Goal: Transaction & Acquisition: Purchase product/service

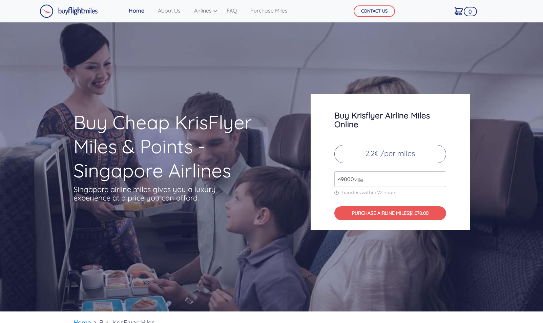
drag, startPoint x: 369, startPoint y: 178, endPoint x: 331, endPoint y: 179, distance: 37.6
click at [331, 179] on div "Buy Krisflyer Airline Miles Online 2.2¢ /per miles 49000 Mile transfers within …" at bounding box center [390, 162] width 159 height 136
click at [339, 180] on input "2000" at bounding box center [390, 179] width 112 height 16
click at [433, 210] on button "PURCHASE AIRLINE MILES $264.00" at bounding box center [390, 213] width 112 height 14
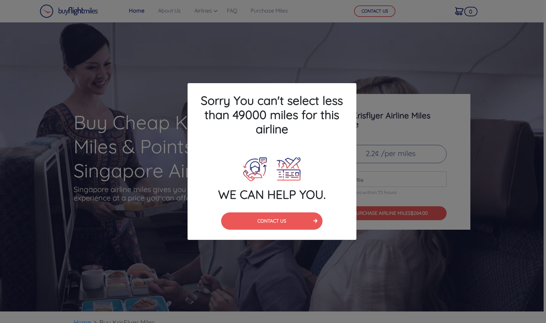
click at [352, 215] on div "CONTACT US" at bounding box center [271, 225] width 179 height 27
click at [336, 92] on h4 "Sorry You can't select less than 49000 miles for this airline" at bounding box center [271, 114] width 169 height 63
click at [311, 221] on button "CONTACT US" at bounding box center [271, 220] width 101 height 17
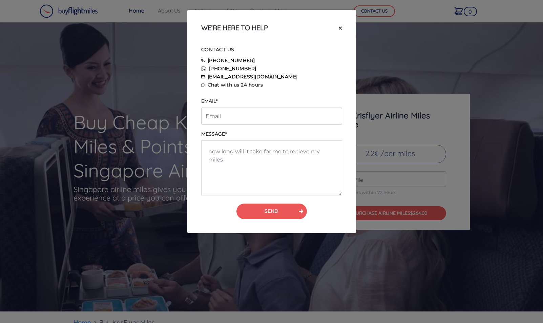
click at [339, 28] on span "×" at bounding box center [341, 28] width 4 height 10
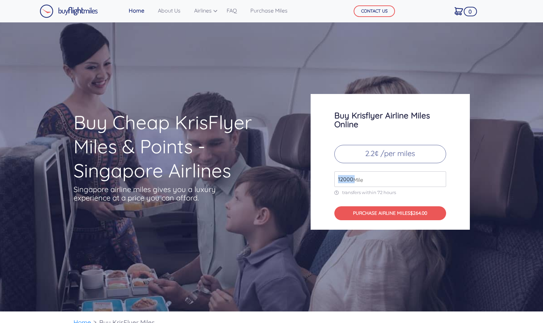
drag, startPoint x: 352, startPoint y: 179, endPoint x: 323, endPoint y: 181, distance: 28.9
click at [323, 181] on div "Buy Krisflyer Airline Miles Online 2.2¢ /per miles 12000 Mile transfers within …" at bounding box center [390, 162] width 159 height 136
drag, startPoint x: 352, startPoint y: 179, endPoint x: 334, endPoint y: 180, distance: 18.0
click at [334, 180] on div "Buy Krisflyer Airline Miles Online 2.2¢ /per miles 12000 Mile transfers within …" at bounding box center [390, 162] width 159 height 136
click at [336, 179] on input "12000" at bounding box center [390, 179] width 112 height 16
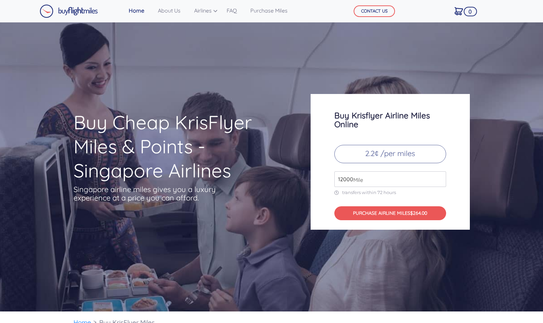
drag, startPoint x: 337, startPoint y: 179, endPoint x: 355, endPoint y: 178, distance: 18.3
click at [355, 178] on div "12000 Mile" at bounding box center [390, 179] width 112 height 16
type input "5"
click at [404, 217] on button "PURCHASE AIRLINE MILES $880.00" at bounding box center [390, 213] width 112 height 14
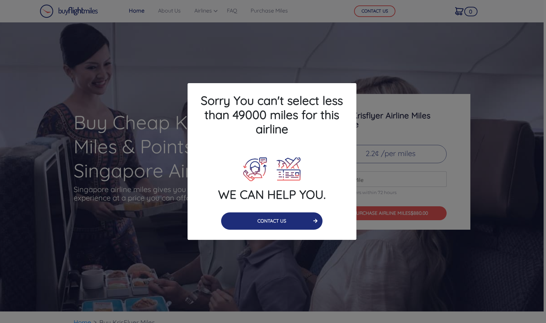
click at [306, 226] on button "CONTACT US" at bounding box center [271, 220] width 101 height 17
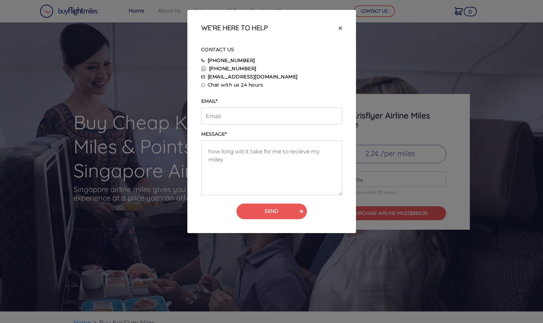
click at [339, 26] on span "×" at bounding box center [341, 28] width 4 height 10
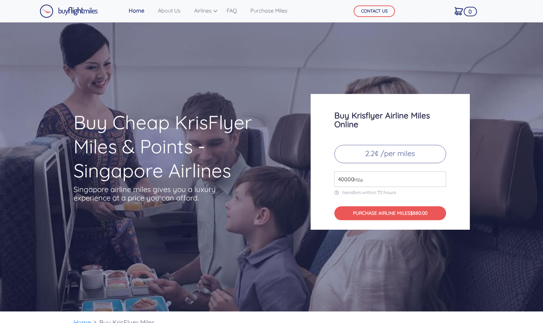
click at [343, 177] on input "40000" at bounding box center [390, 179] width 112 height 16
type input "49000"
click at [360, 210] on button "PURCHASE AIRLINE MILES $1078.00" at bounding box center [390, 213] width 112 height 14
click at [408, 213] on button "PURCHASE AIRLINE MILES $1078.00" at bounding box center [390, 213] width 112 height 14
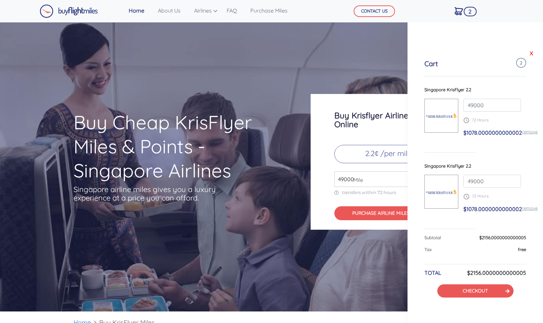
click at [530, 52] on link "X" at bounding box center [531, 53] width 7 height 10
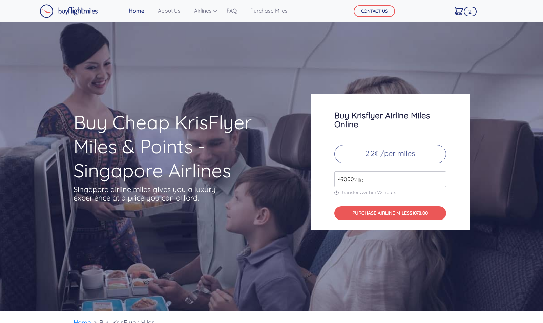
click at [474, 14] on span "2" at bounding box center [470, 11] width 13 height 9
click at [456, 12] on img at bounding box center [459, 11] width 8 height 8
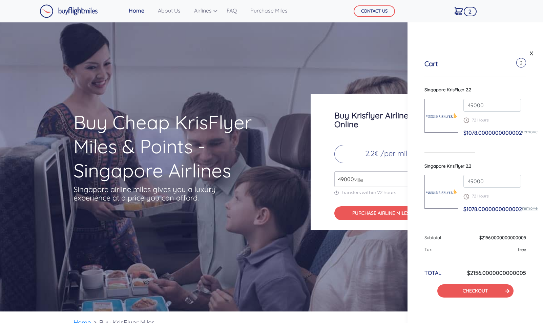
click at [528, 133] on link "remove" at bounding box center [530, 131] width 16 height 5
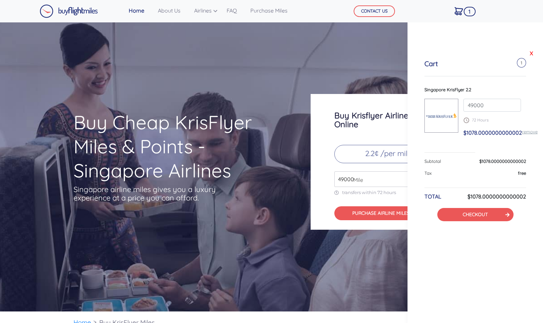
click at [532, 53] on link "X" at bounding box center [531, 53] width 7 height 10
